Goal: Task Accomplishment & Management: Use online tool/utility

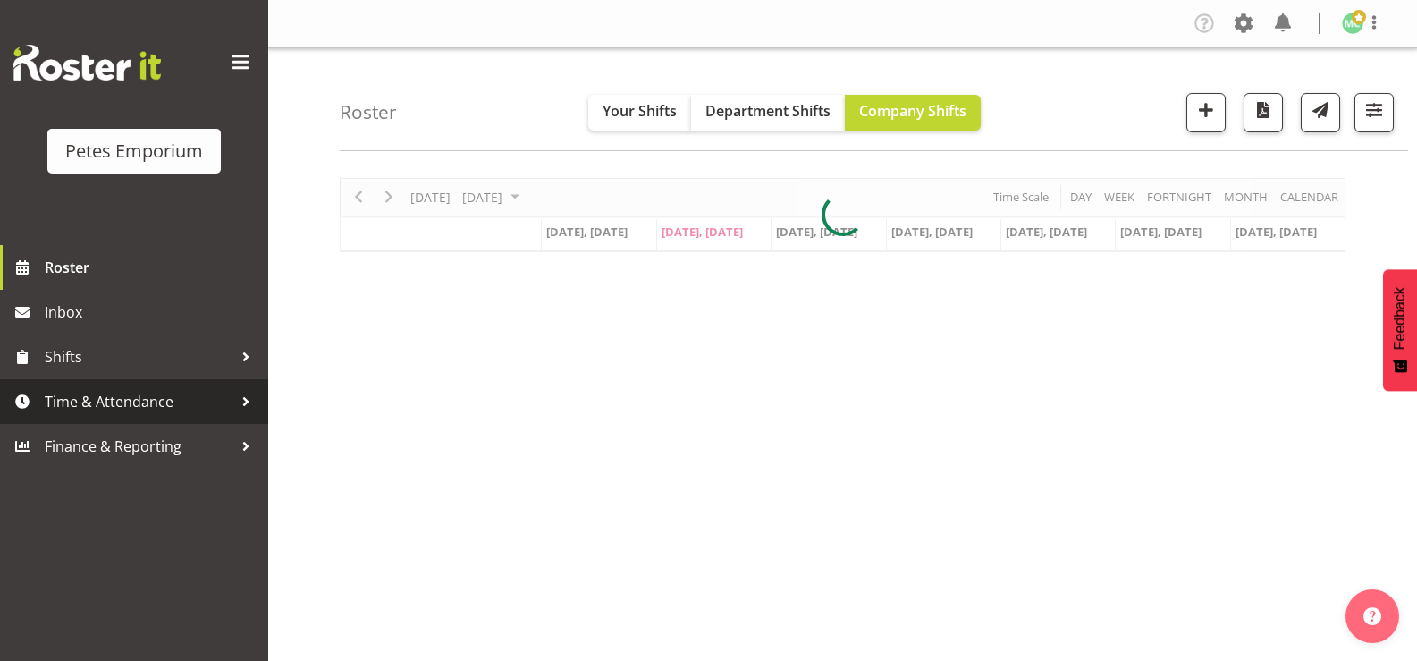
click at [178, 394] on span "Time & Attendance" at bounding box center [139, 401] width 188 height 27
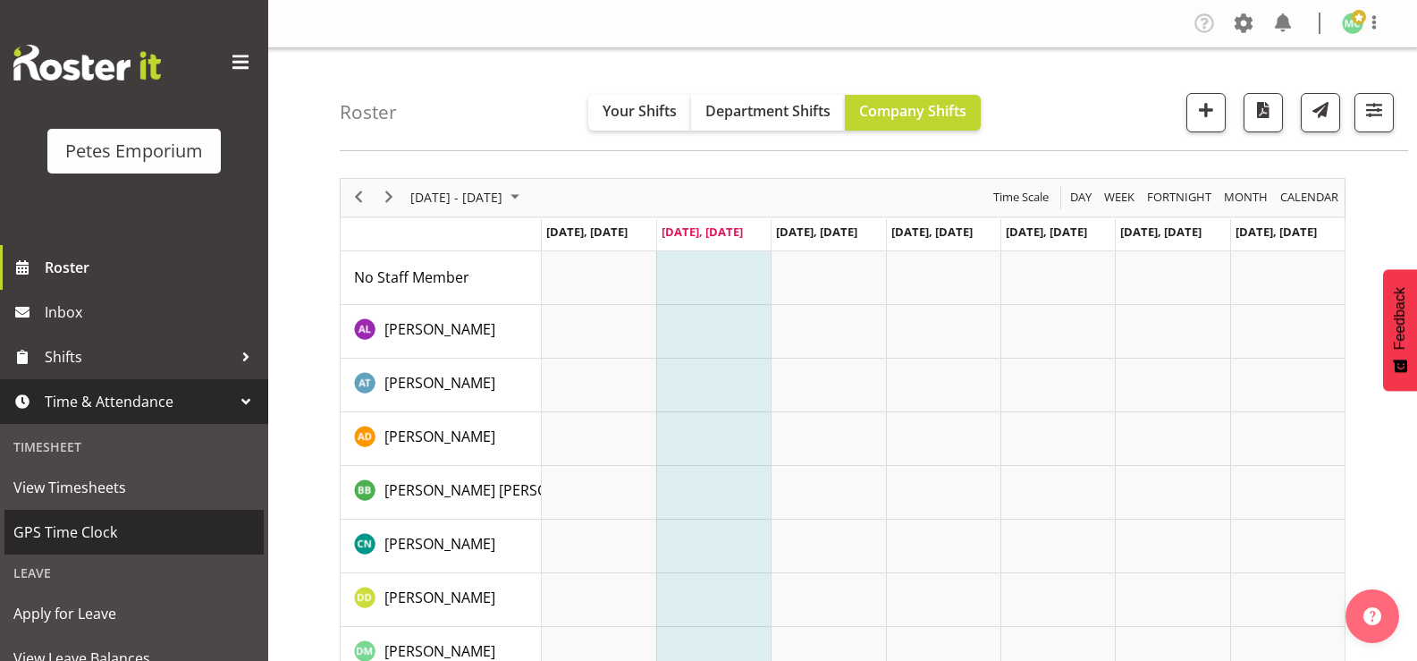
click at [155, 545] on span "GPS Time Clock" at bounding box center [133, 532] width 241 height 27
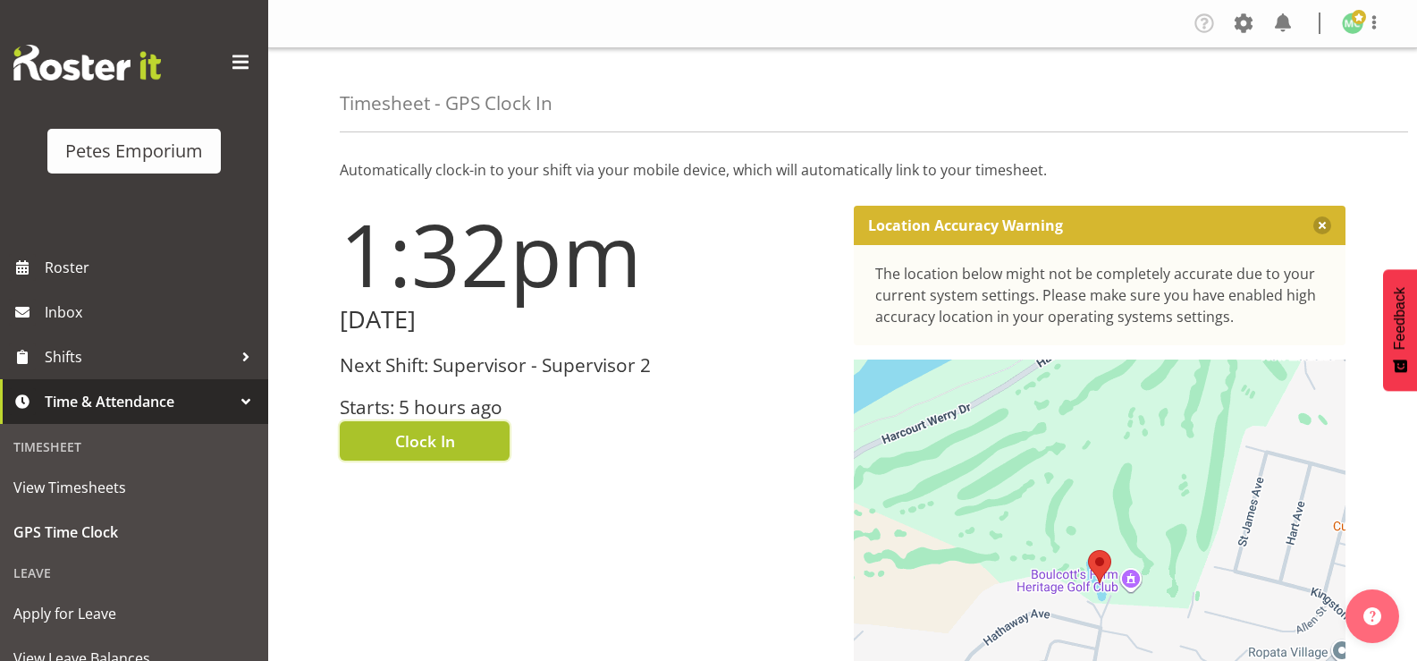
click at [437, 433] on span "Clock In" at bounding box center [425, 440] width 60 height 23
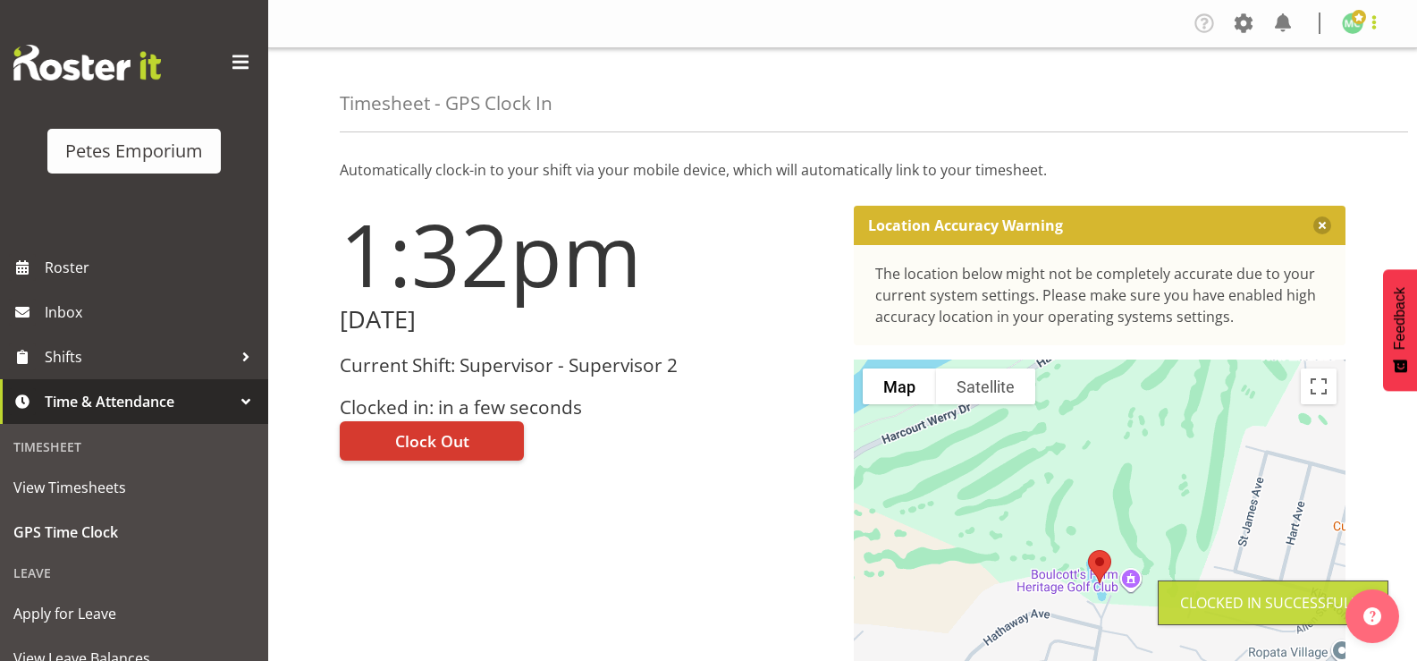
click at [1376, 27] on span at bounding box center [1373, 22] width 21 height 21
click at [1305, 96] on link "Log Out" at bounding box center [1299, 94] width 172 height 32
